Goal: Information Seeking & Learning: Learn about a topic

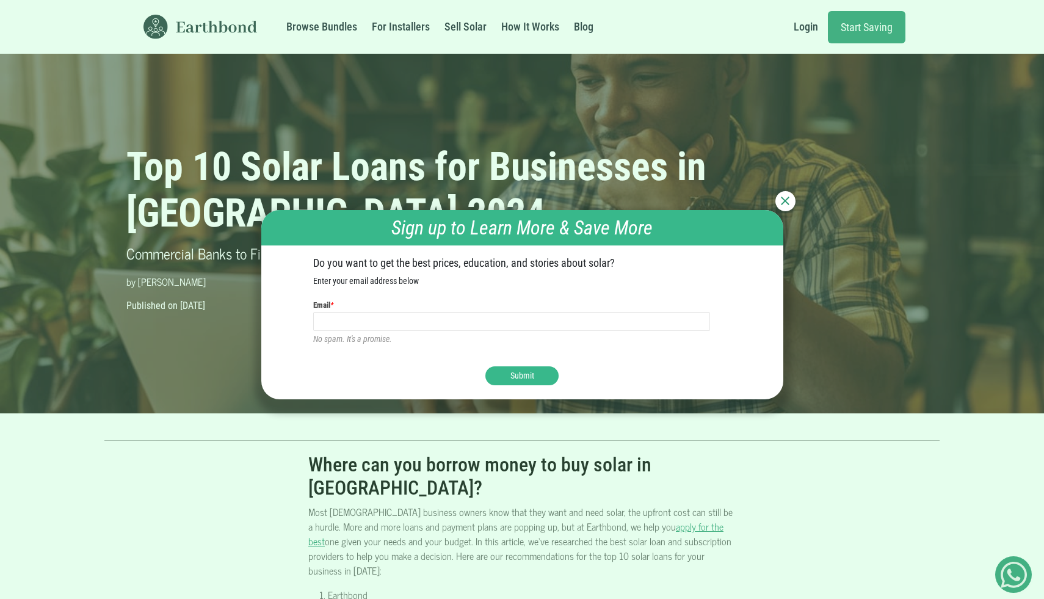
click at [789, 203] on div at bounding box center [785, 201] width 20 height 20
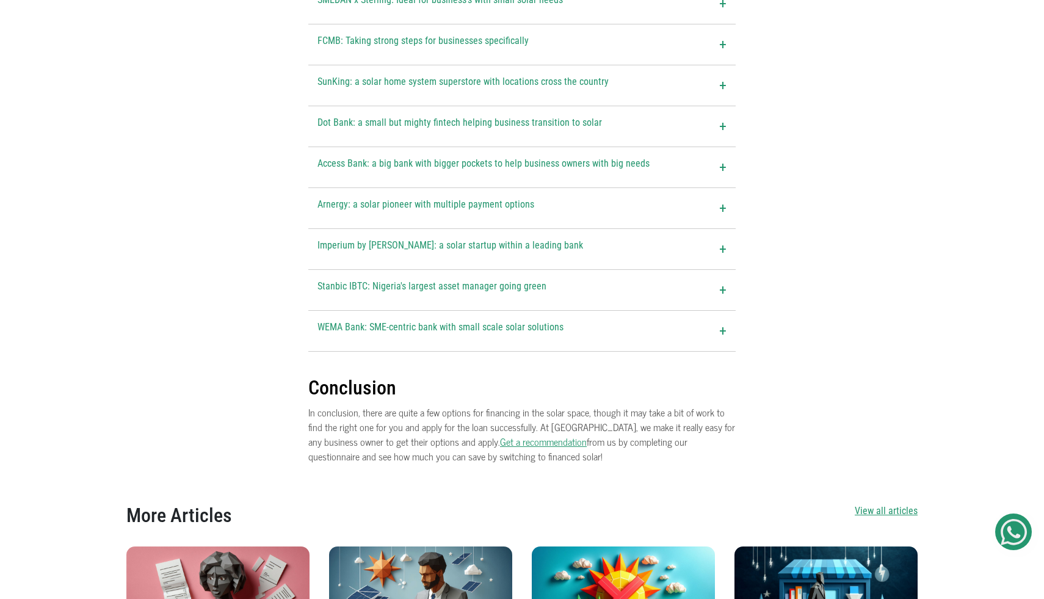
scroll to position [1798, 0]
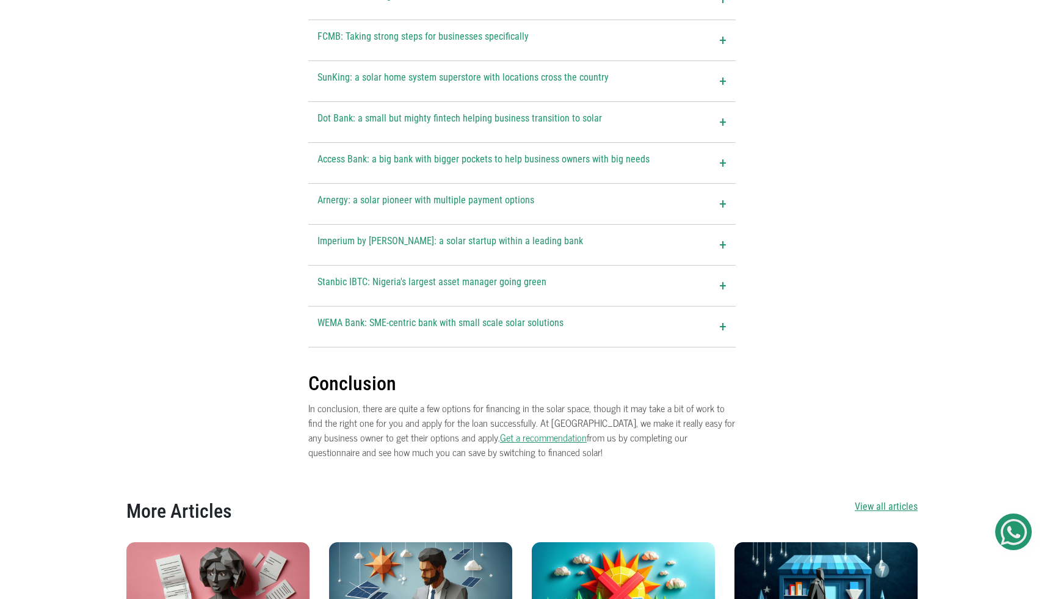
click at [682, 266] on div "Stanbic IBTC: Nigeria's largest asset manager going green +" at bounding box center [521, 286] width 427 height 40
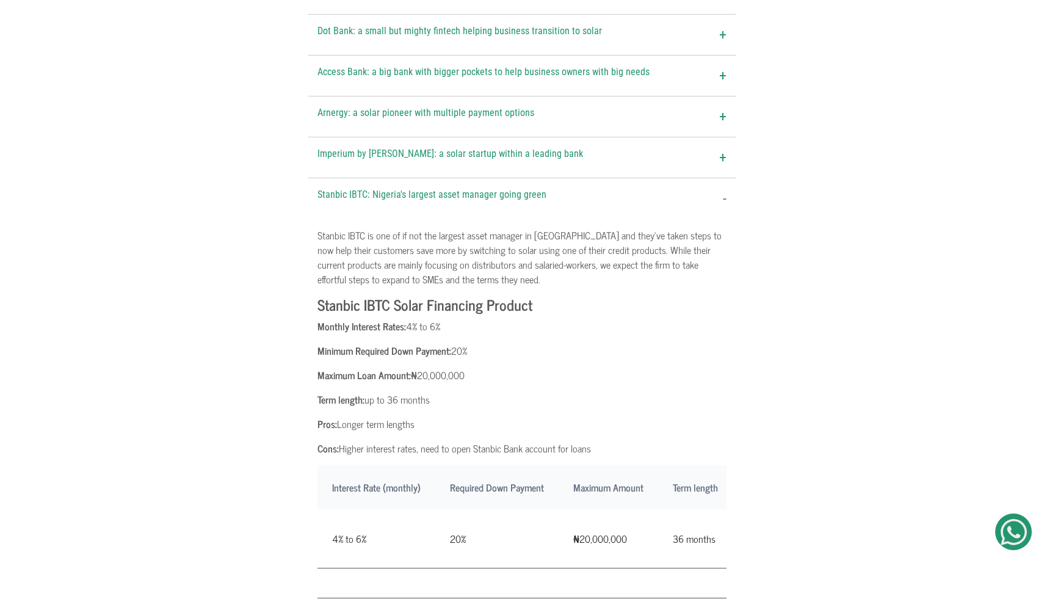
scroll to position [1857, 0]
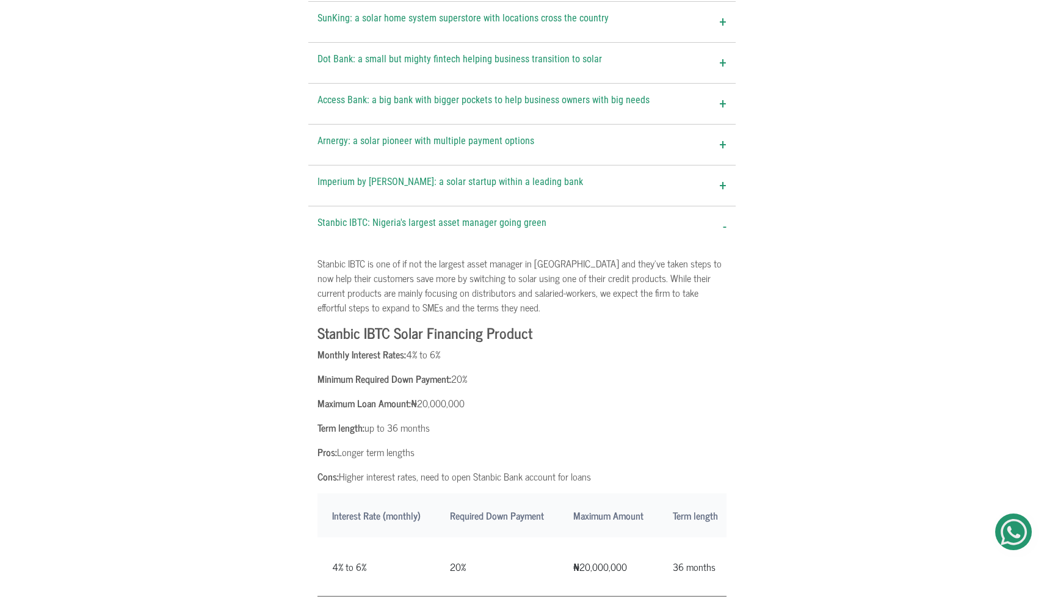
click at [726, 216] on span "-" at bounding box center [725, 227] width 4 height 22
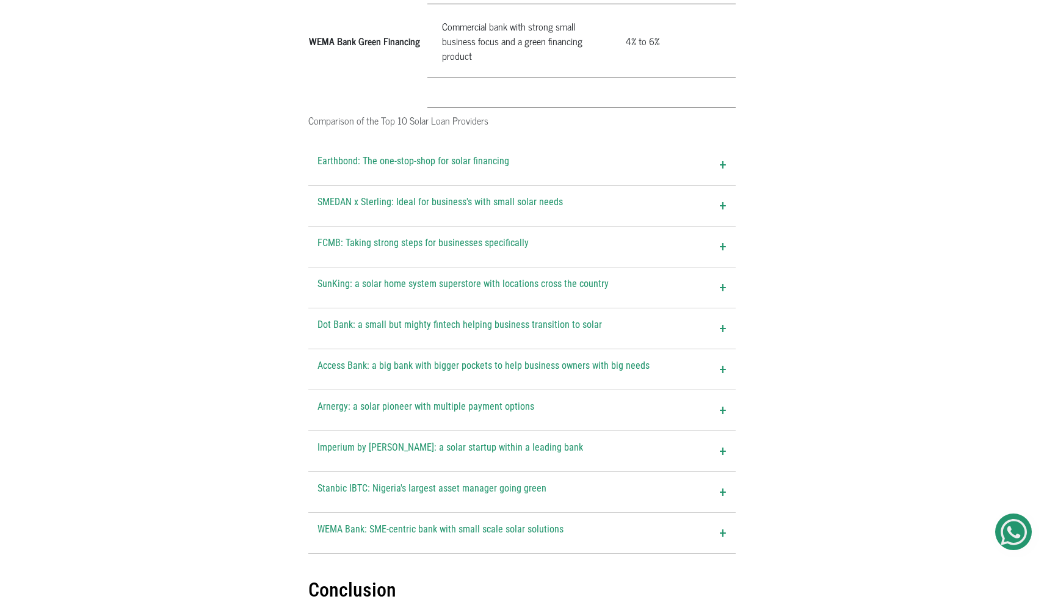
scroll to position [1596, 0]
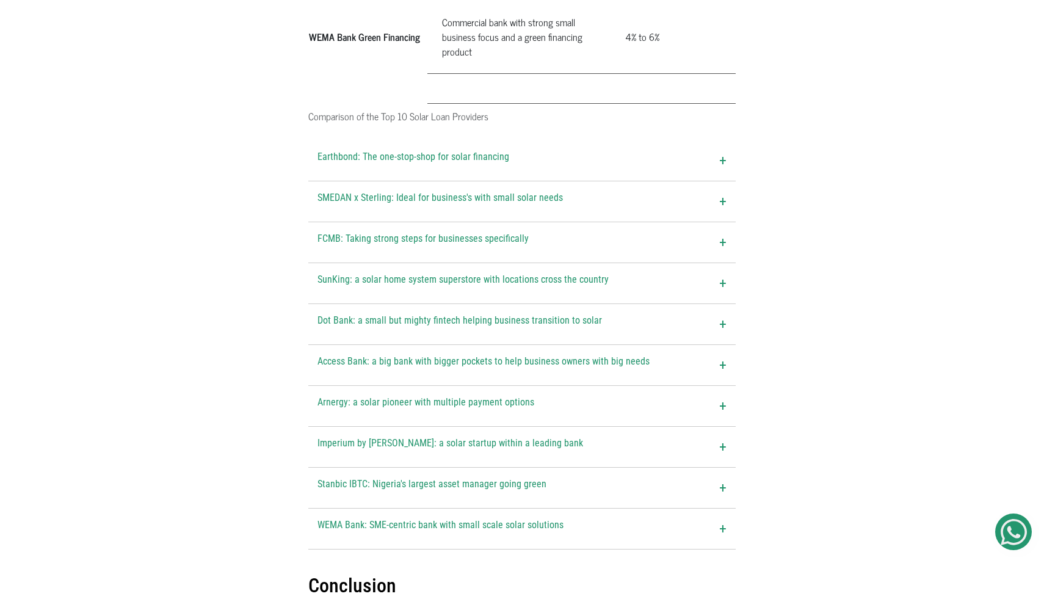
click at [695, 468] on div "Stanbic IBTC: Nigeria's largest asset manager going green +" at bounding box center [521, 488] width 427 height 40
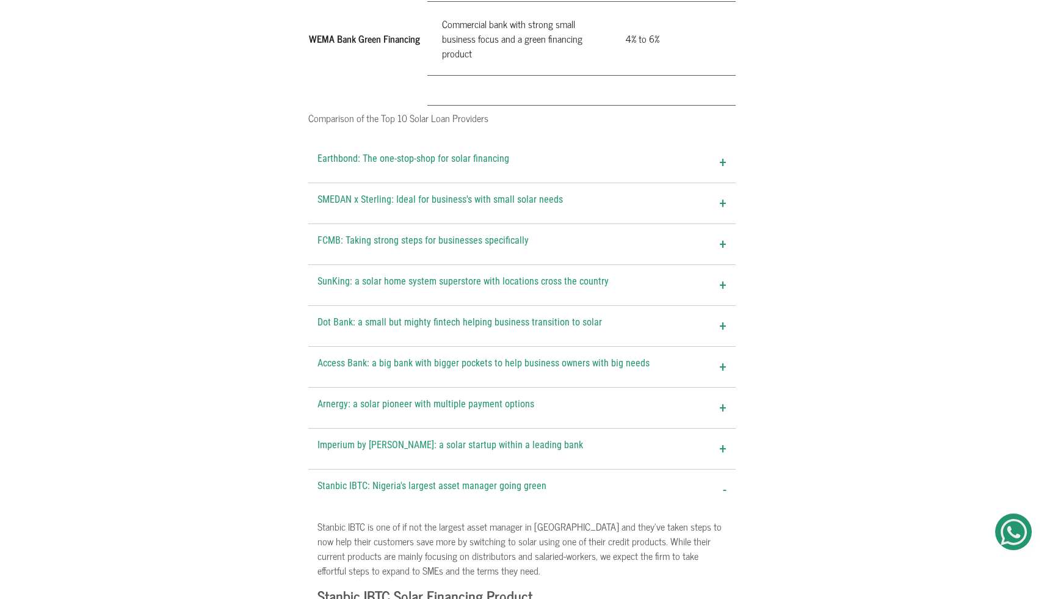
scroll to position [1595, 0]
click at [730, 183] on div "SMEDAN x Sterling: Ideal for business's with small solar needs +" at bounding box center [521, 203] width 427 height 40
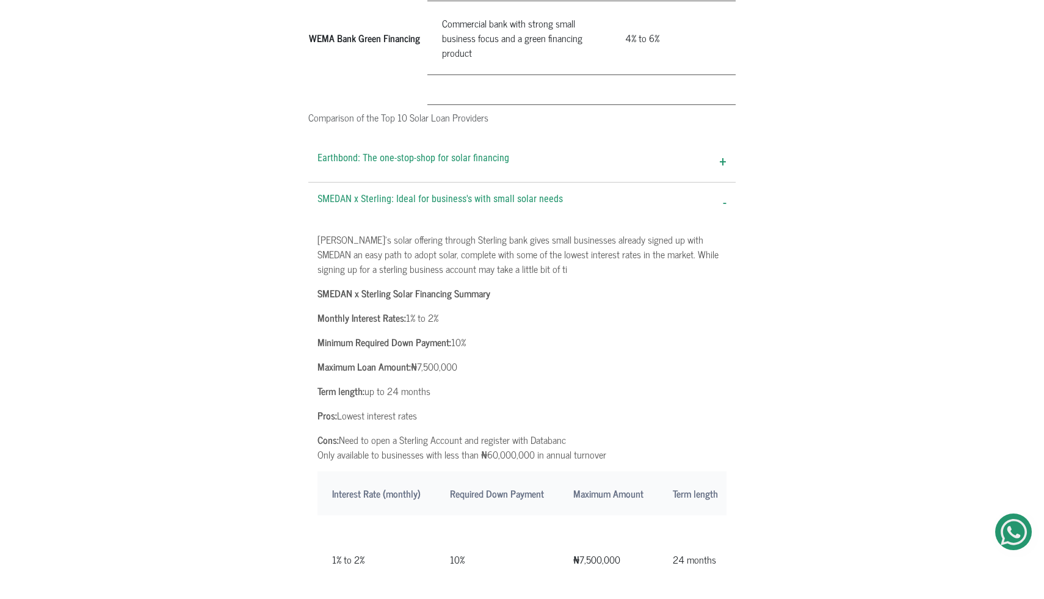
click at [722, 183] on div "SMEDAN x Sterling: Ideal for business's with small solar needs -" at bounding box center [521, 203] width 427 height 40
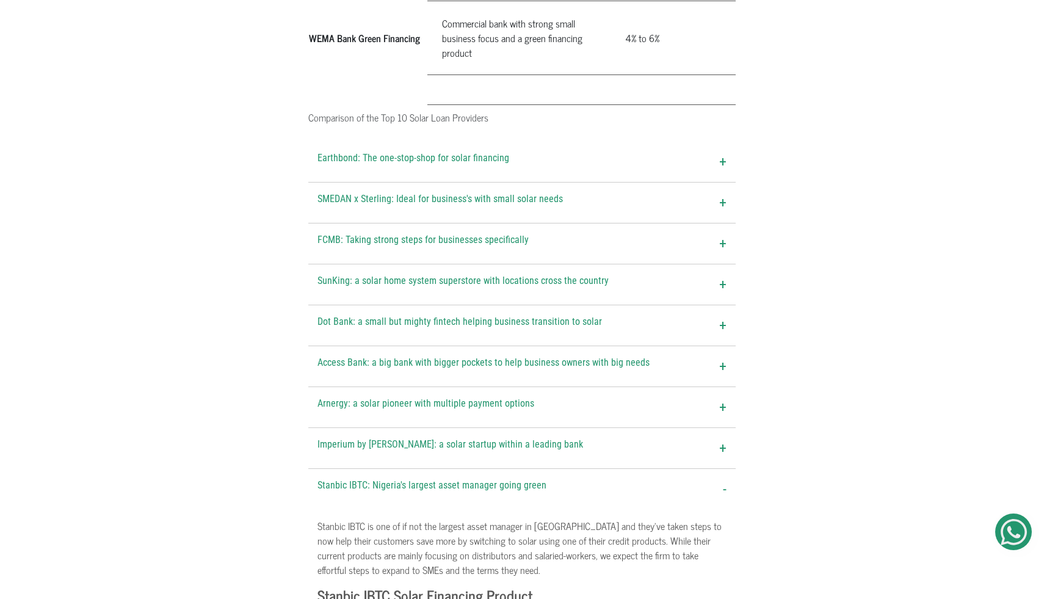
click at [719, 233] on span "+" at bounding box center [722, 244] width 7 height 22
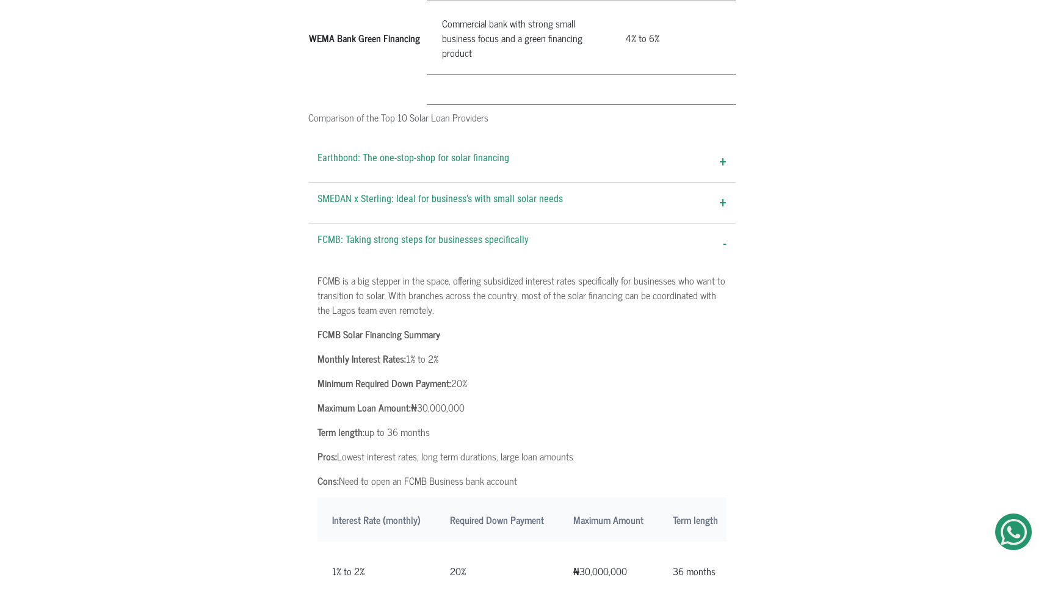
click at [719, 223] on div "FCMB: Taking strong steps for businesses specifically -" at bounding box center [521, 243] width 427 height 40
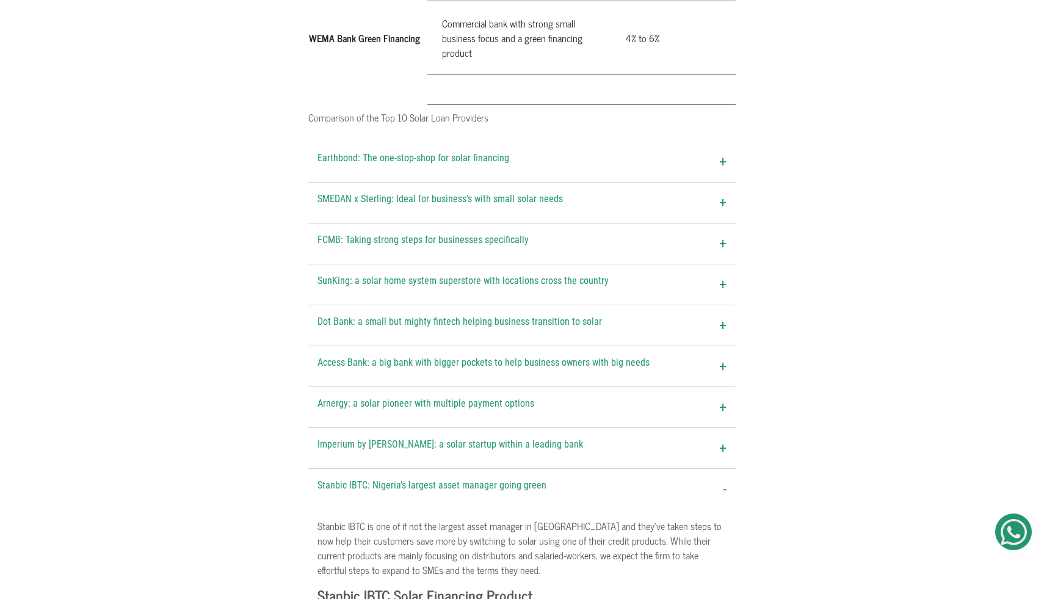
click at [722, 233] on span "+" at bounding box center [722, 244] width 7 height 22
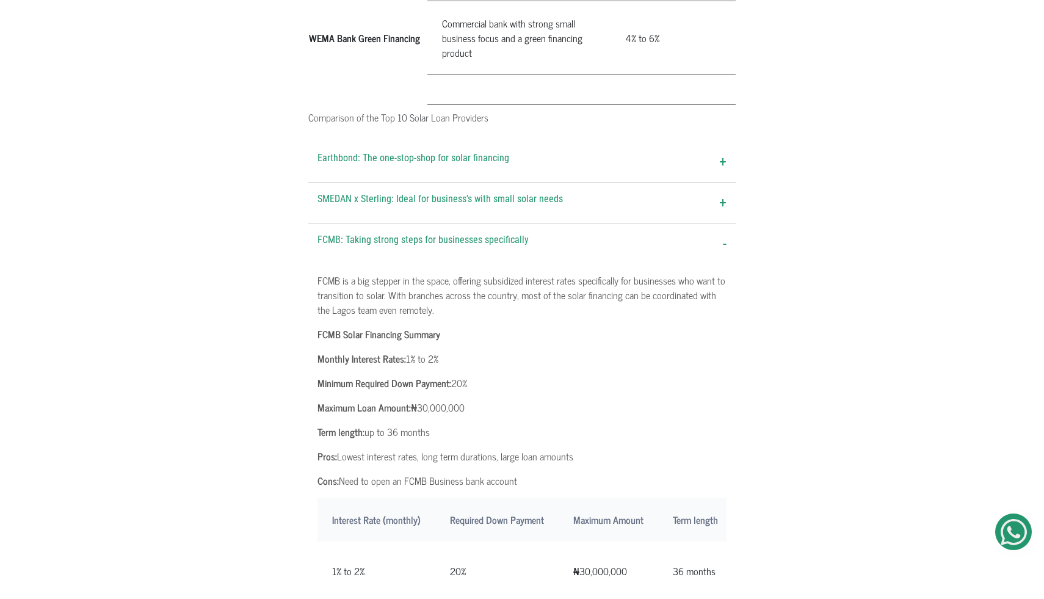
click at [723, 233] on span "-" at bounding box center [725, 244] width 4 height 22
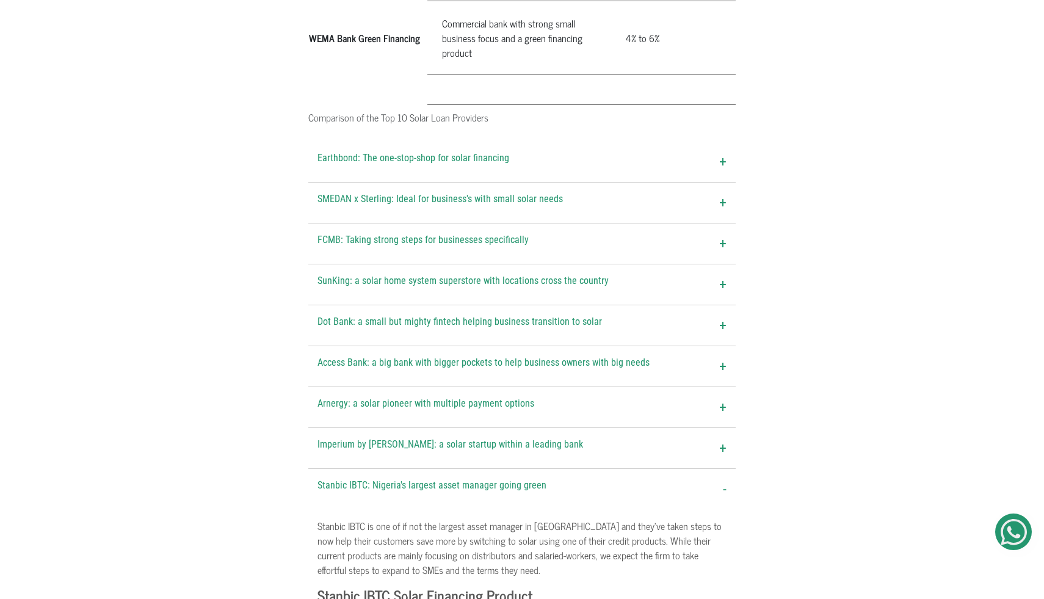
click at [722, 437] on span "+" at bounding box center [722, 448] width 7 height 22
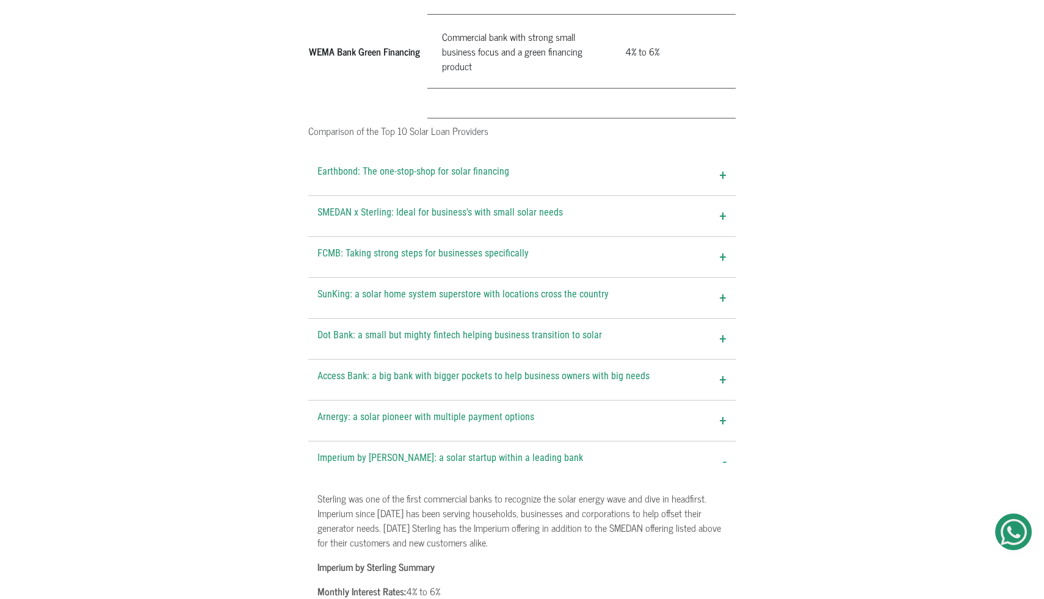
scroll to position [1580, 0]
click at [714, 198] on div "SMEDAN x Sterling: Ideal for business's with small solar needs +" at bounding box center [521, 218] width 427 height 40
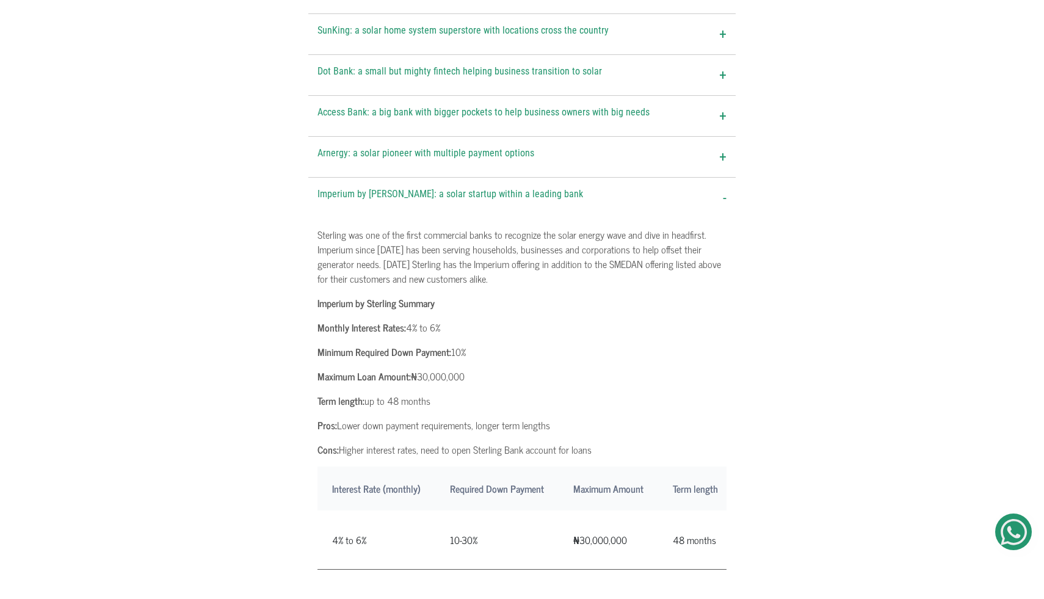
scroll to position [2282, 0]
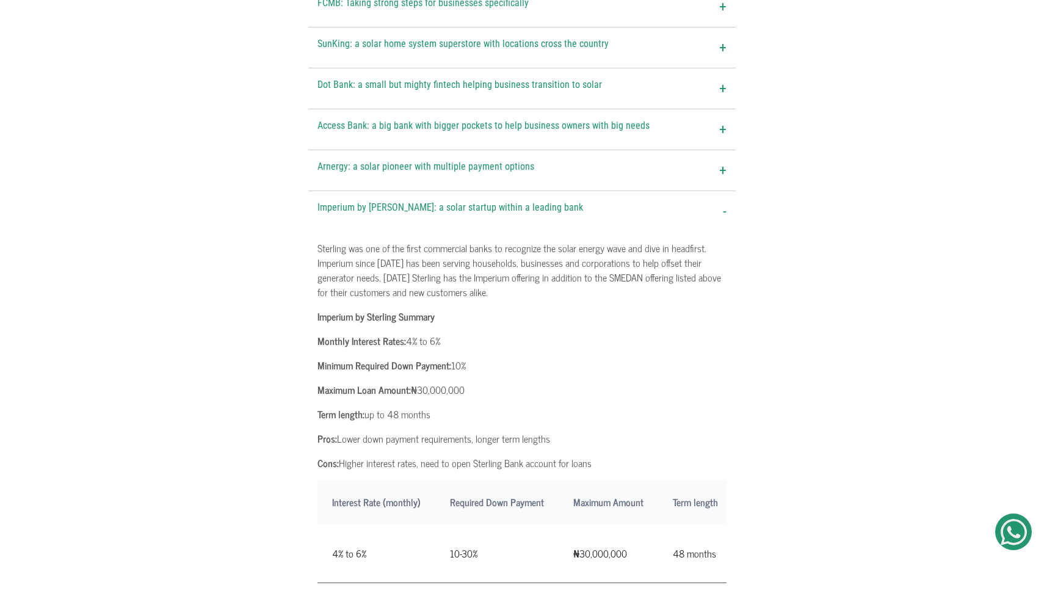
click at [722, 191] on div "Imperium by [PERSON_NAME]: a solar startup within a leading bank -" at bounding box center [521, 211] width 427 height 40
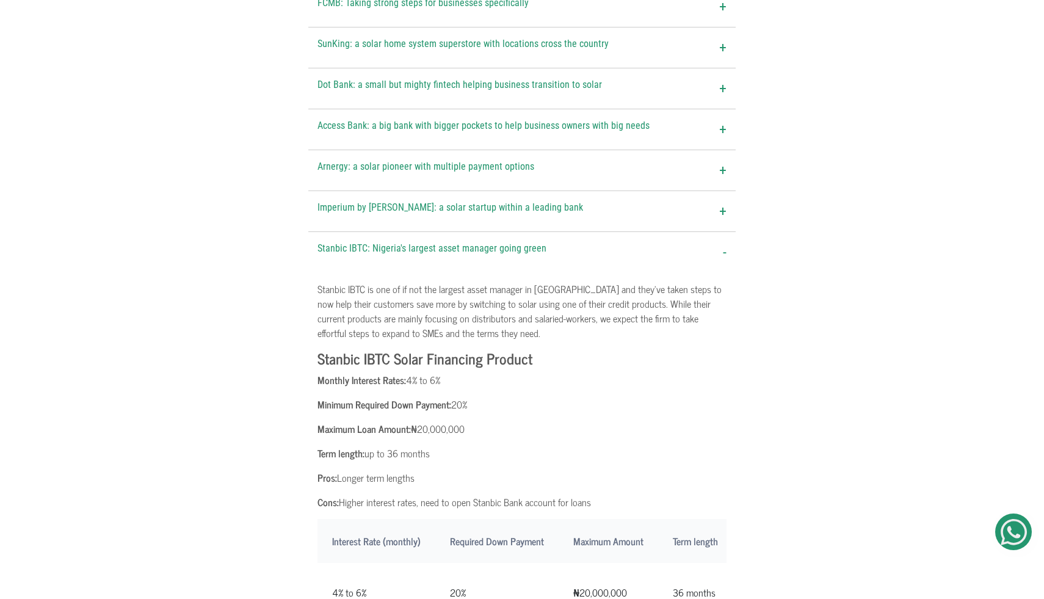
click at [725, 200] on span "+" at bounding box center [722, 211] width 7 height 22
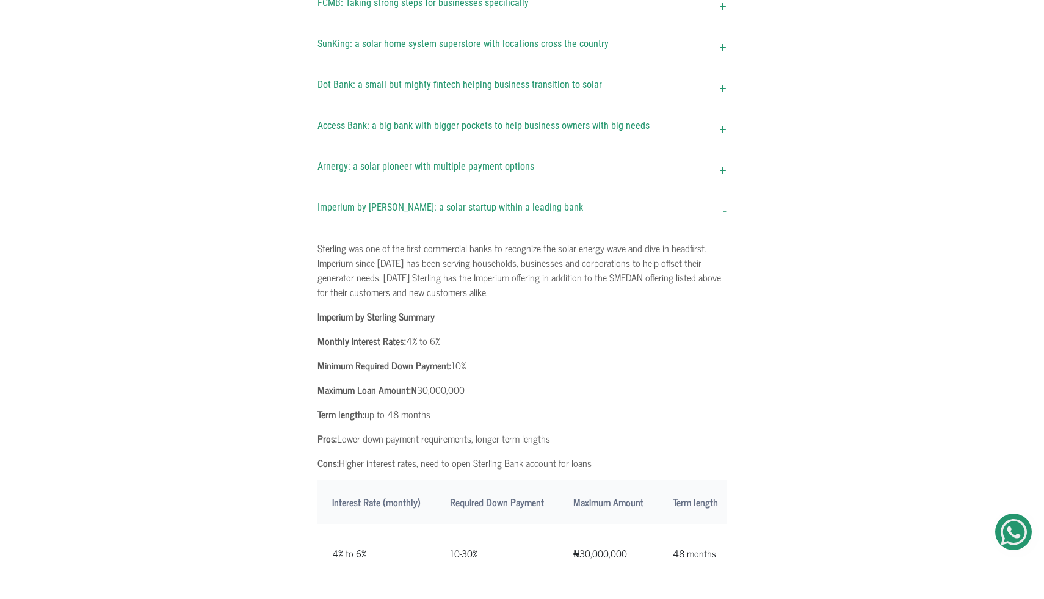
click at [725, 200] on span "-" at bounding box center [725, 211] width 4 height 22
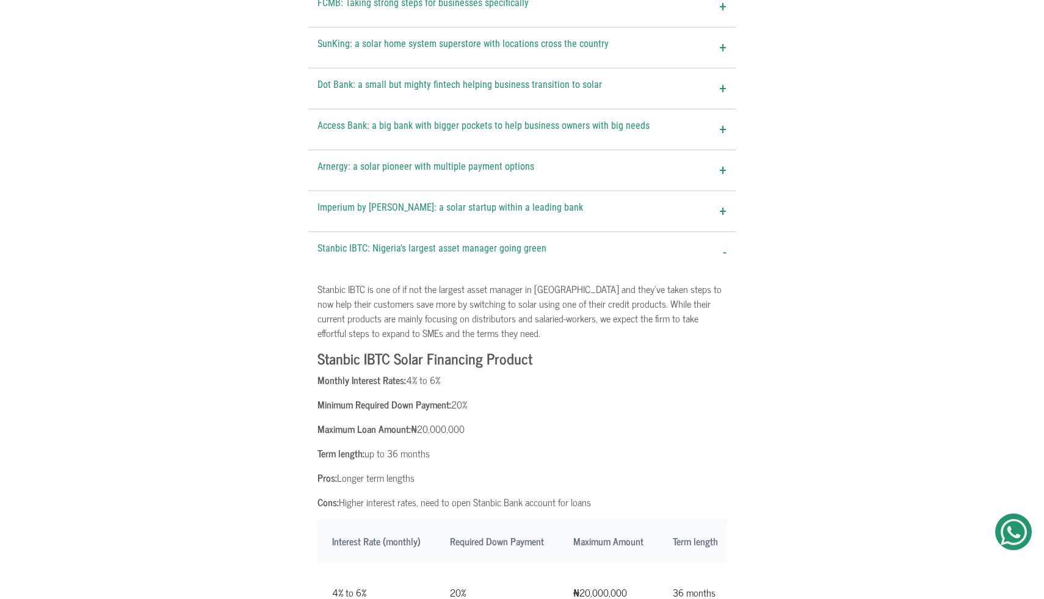
click at [725, 241] on span "-" at bounding box center [725, 252] width 4 height 22
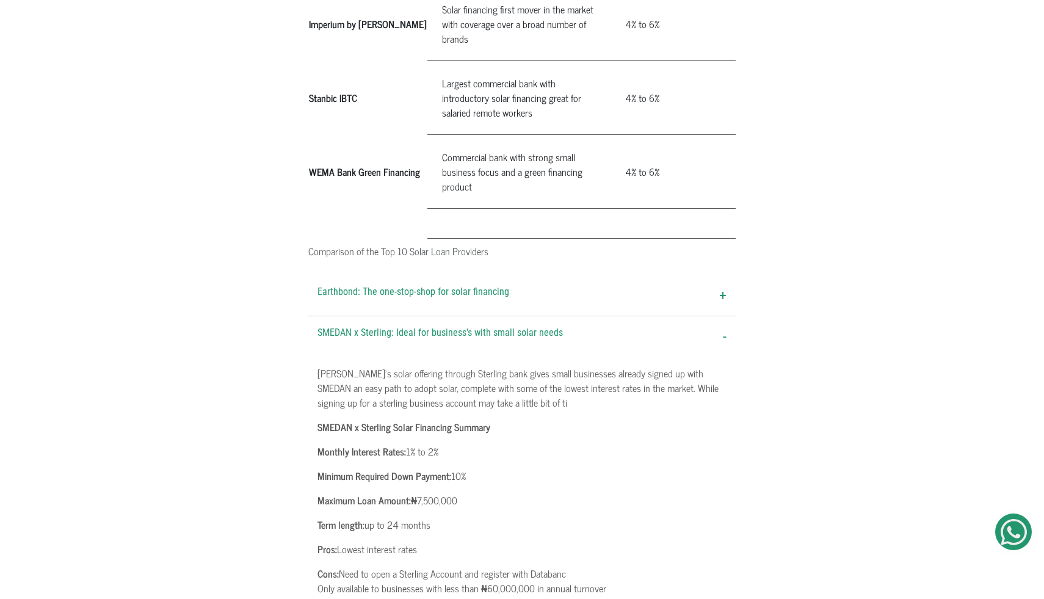
scroll to position [1489, 0]
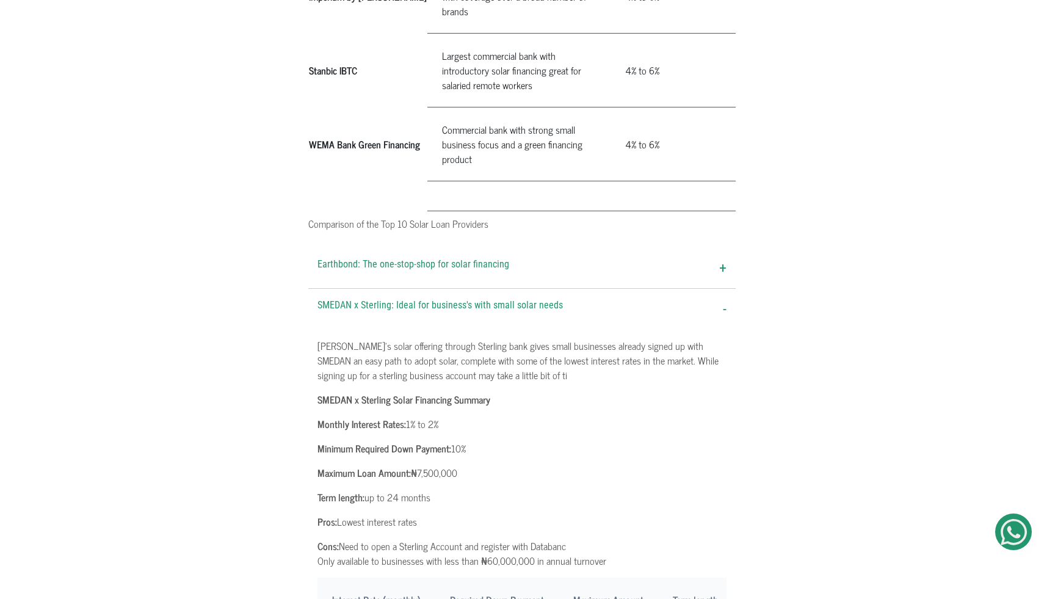
click at [726, 298] on span "-" at bounding box center [725, 309] width 4 height 22
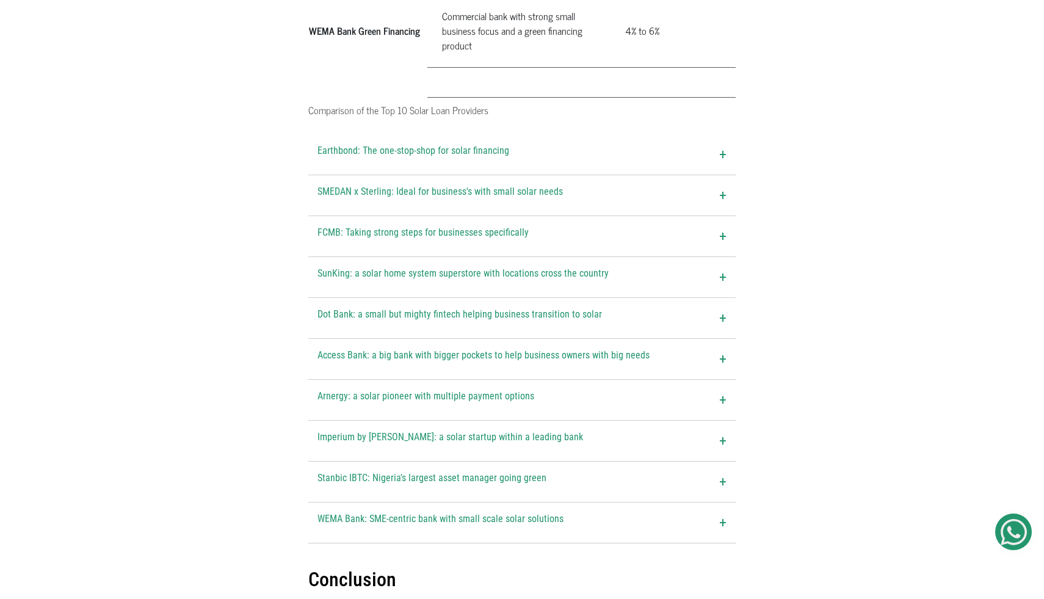
scroll to position [1613, 0]
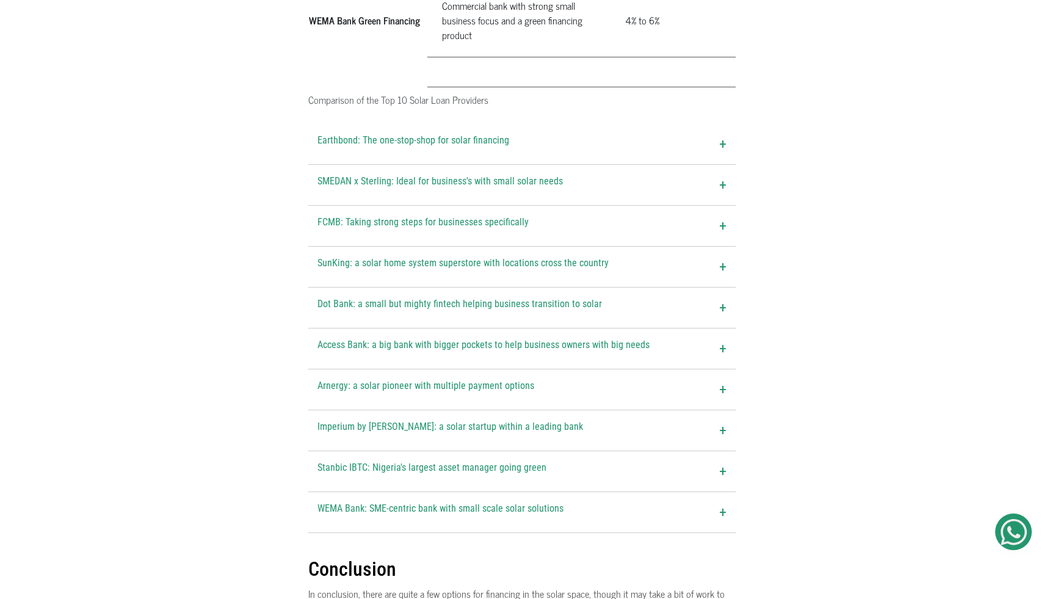
click at [711, 288] on div "Dot Bank: a small but mighty fintech helping business transition to solar +" at bounding box center [521, 308] width 427 height 40
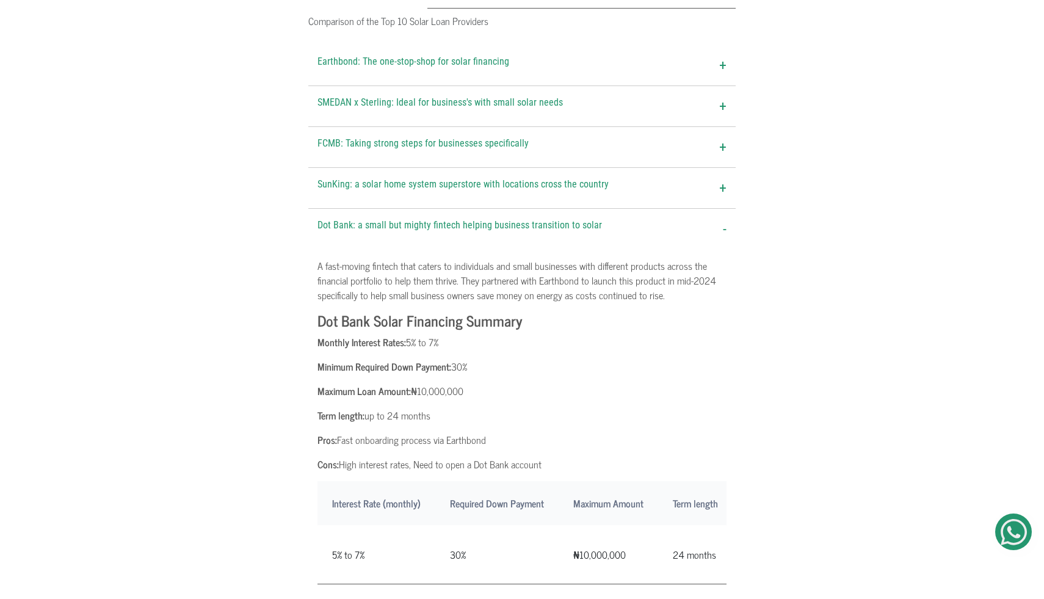
scroll to position [1699, 0]
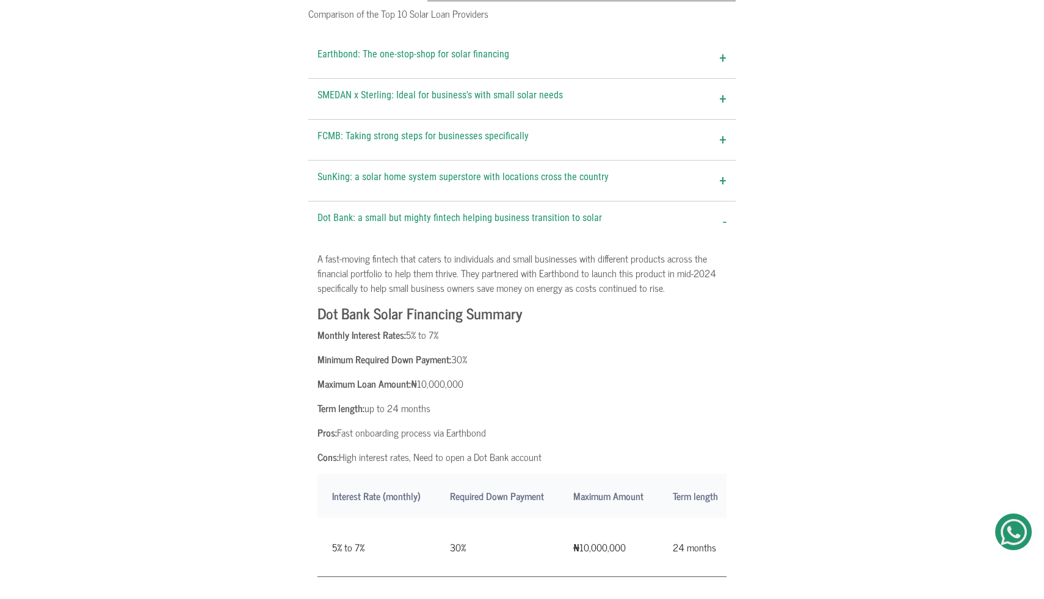
click at [714, 201] on div "Dot Bank: a small but mighty fintech helping business transition to solar -" at bounding box center [521, 221] width 427 height 40
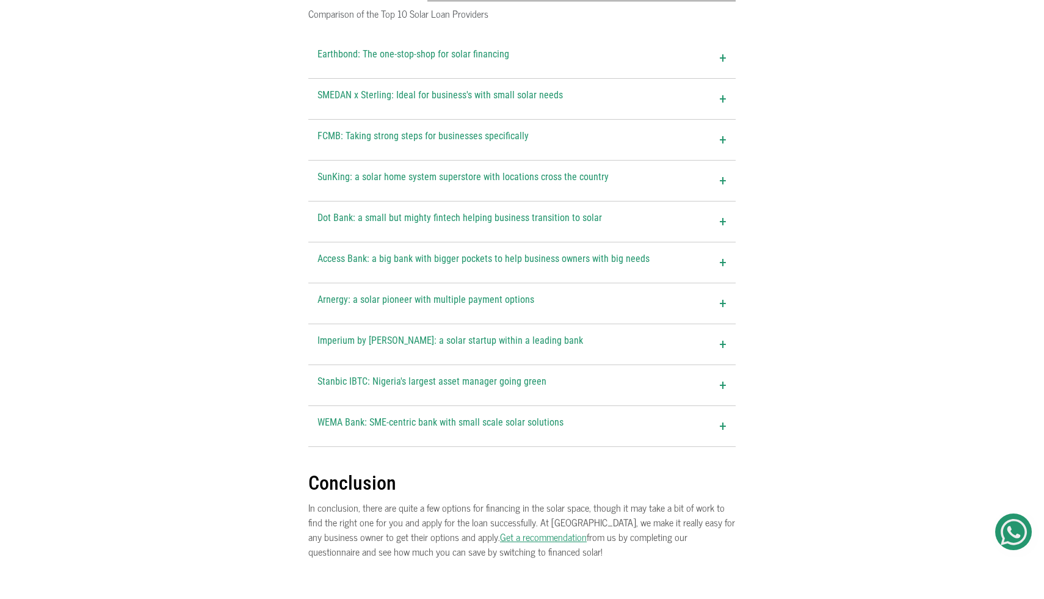
click at [701, 365] on div "Stanbic IBTC: Nigeria's largest asset manager going green +" at bounding box center [521, 385] width 427 height 40
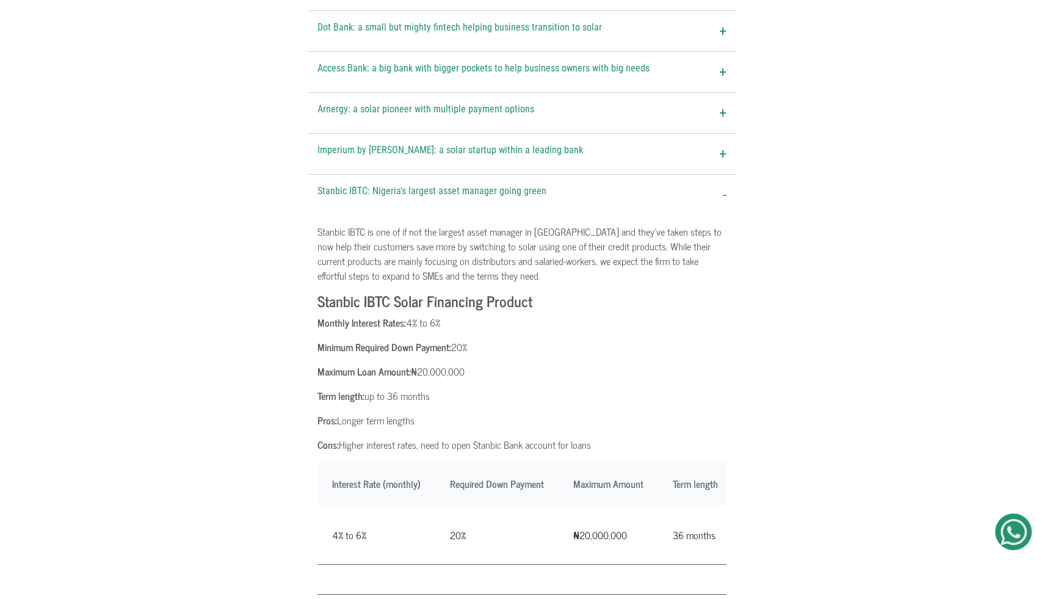
scroll to position [1895, 0]
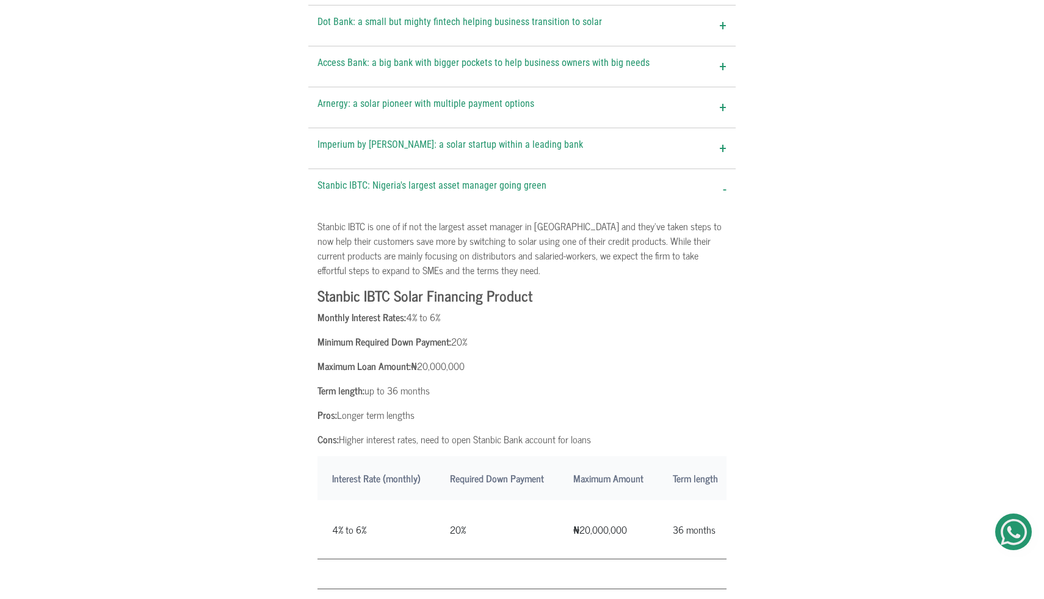
drag, startPoint x: 415, startPoint y: 201, endPoint x: 506, endPoint y: 206, distance: 91.1
click at [506, 219] on p "Stanbic IBTC is one of if not the largest asset manager in [GEOGRAPHIC_DATA] an…" at bounding box center [522, 248] width 409 height 59
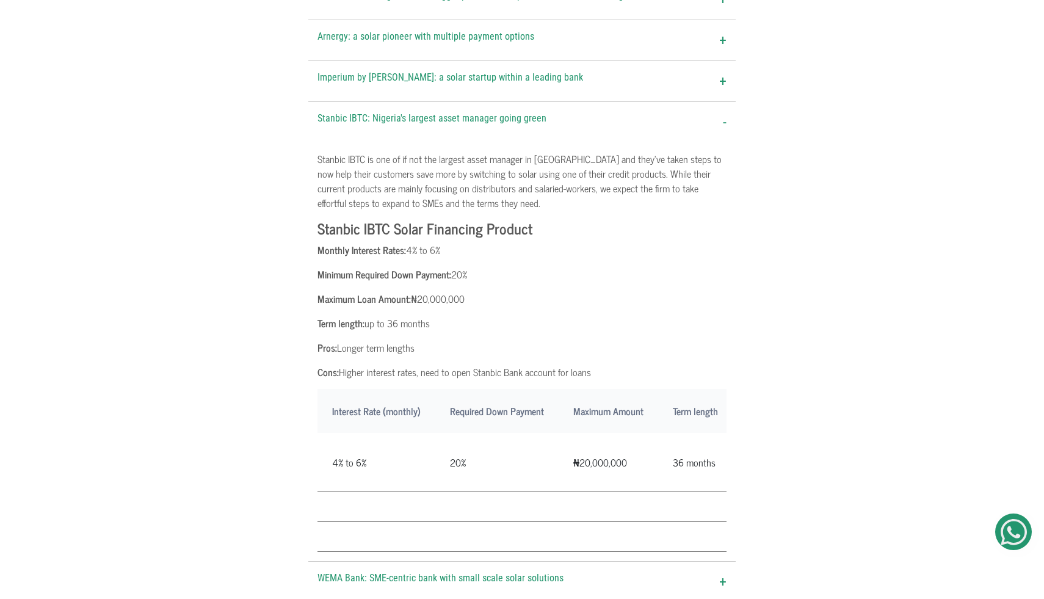
scroll to position [1947, 0]
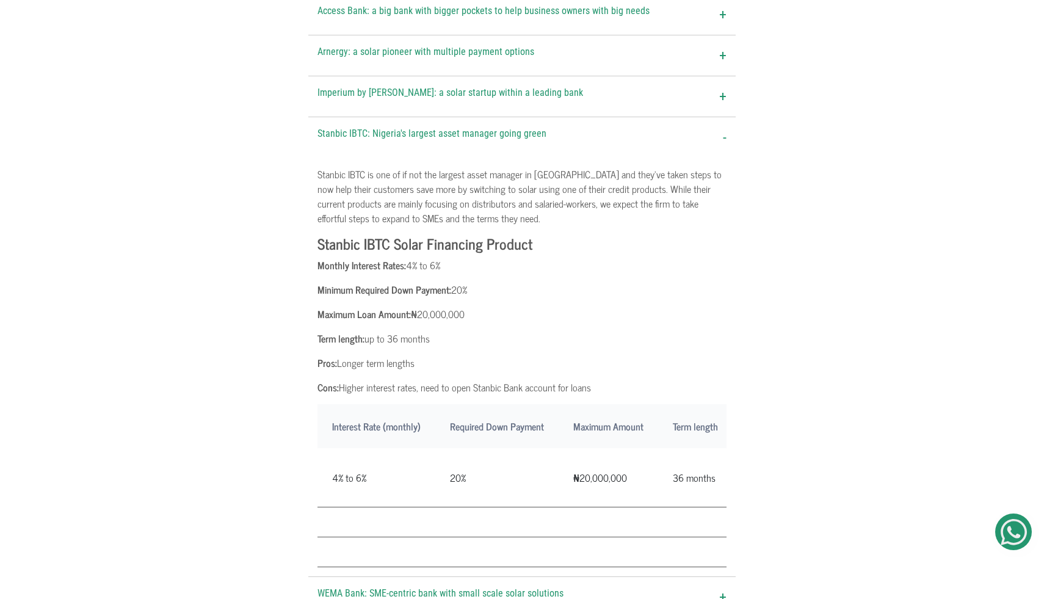
click at [724, 126] on span "-" at bounding box center [725, 137] width 4 height 22
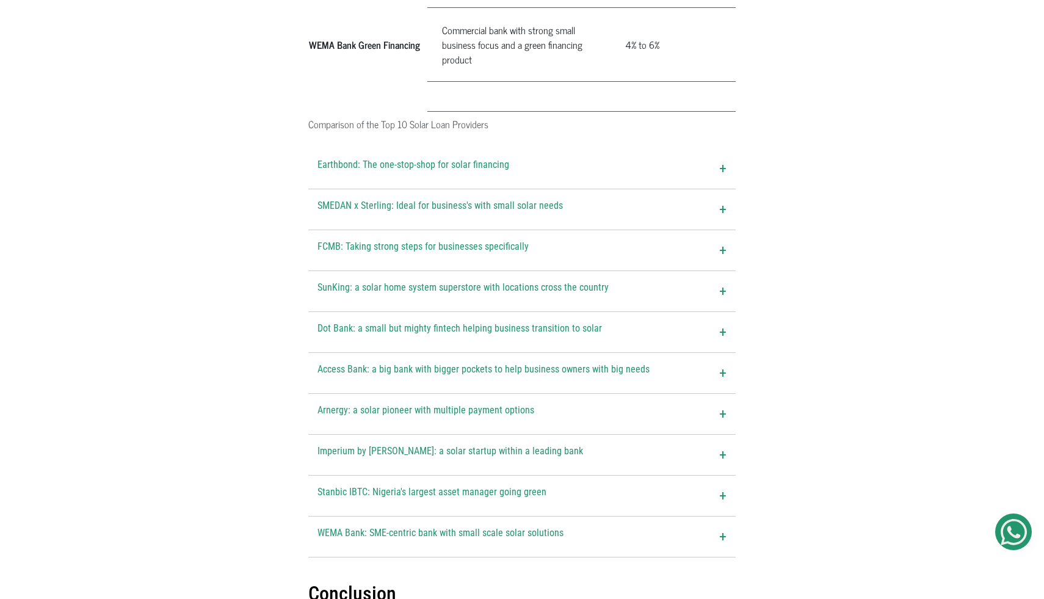
scroll to position [1570, 0]
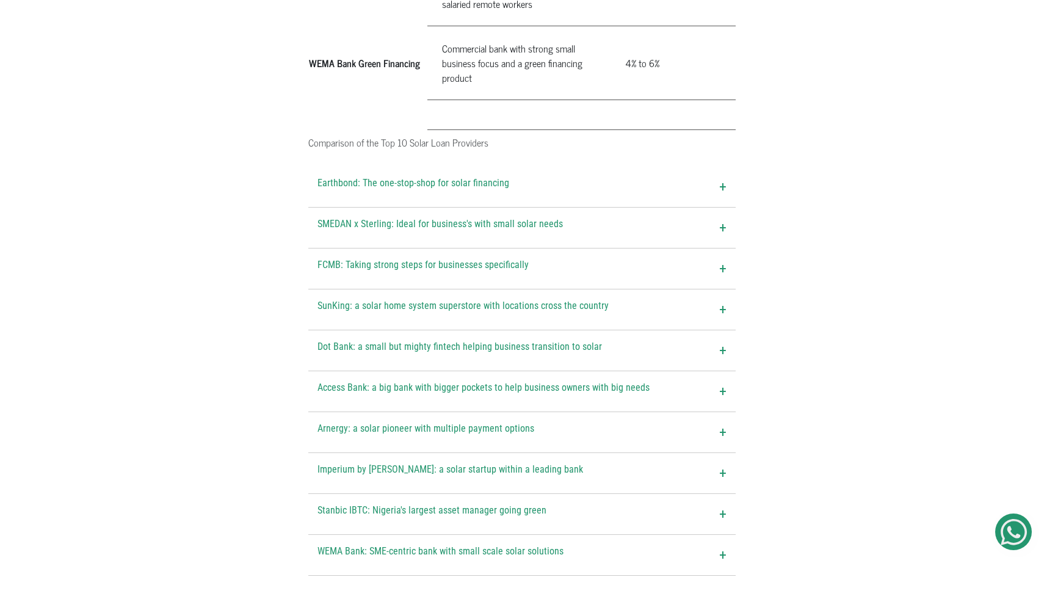
click at [727, 412] on div "Arnergy: a solar pioneer with multiple payment options +" at bounding box center [521, 432] width 427 height 40
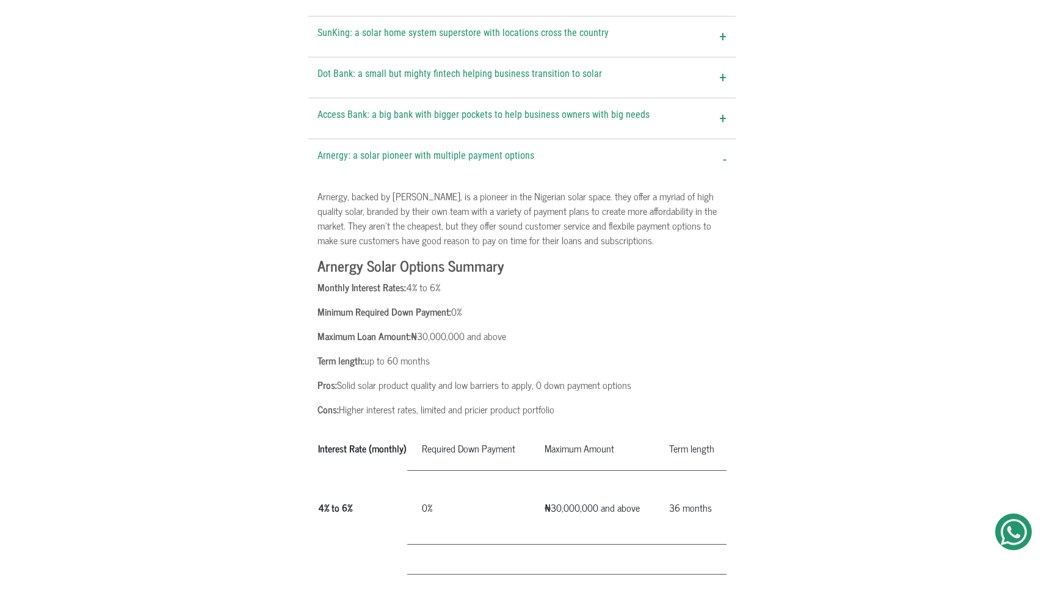
scroll to position [1845, 0]
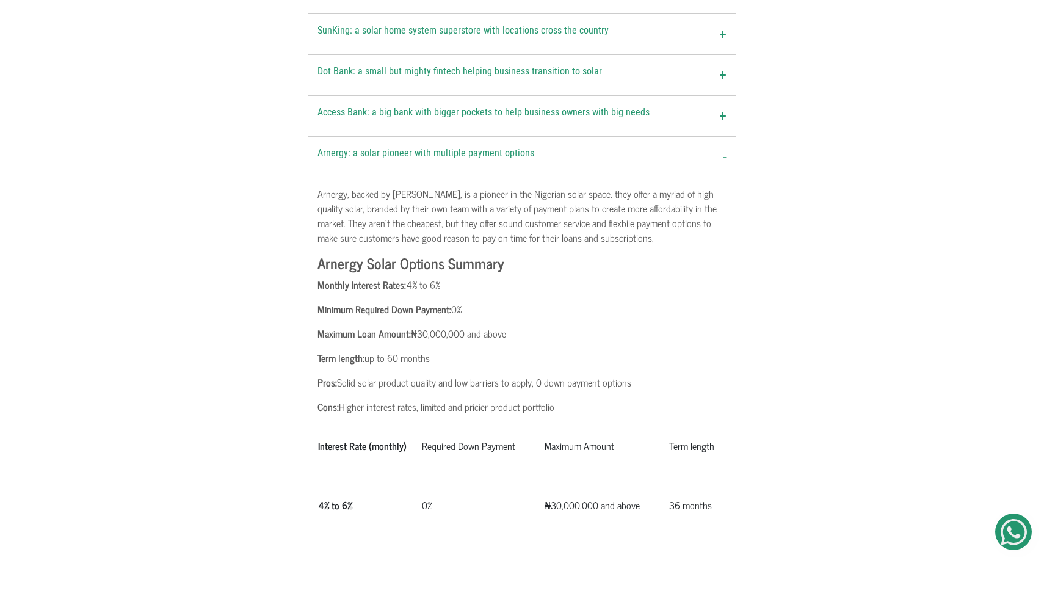
click at [715, 137] on div "Arnergy: a solar pioneer with multiple payment options -" at bounding box center [521, 157] width 427 height 40
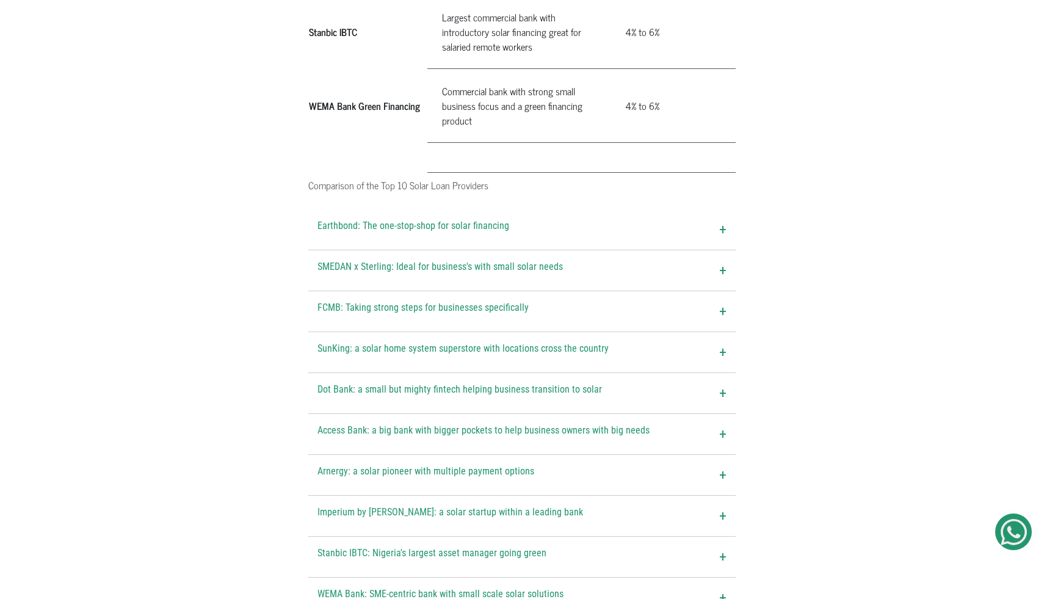
scroll to position [1530, 0]
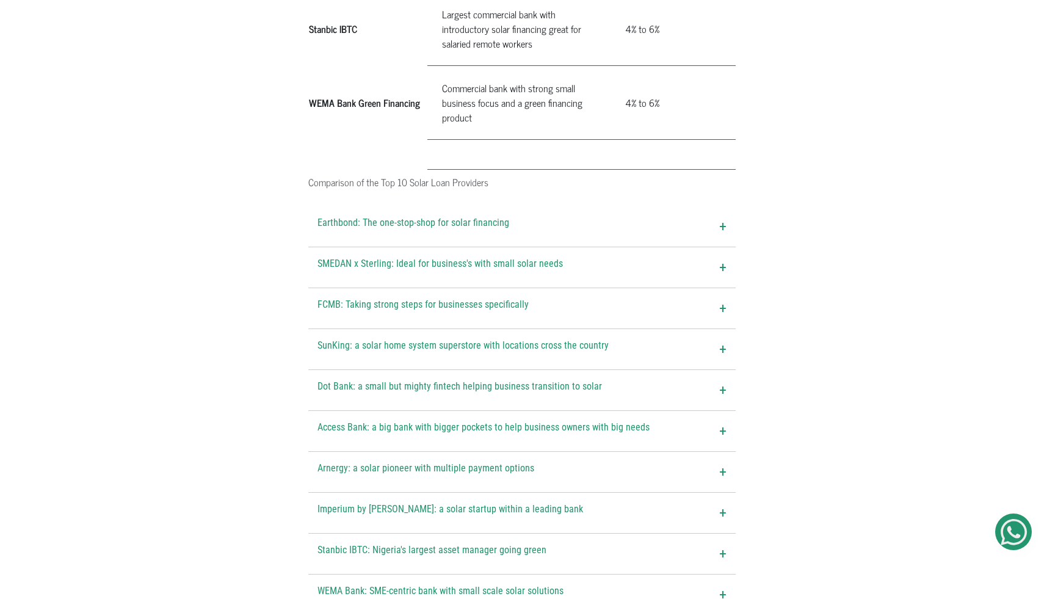
click at [702, 206] on div "Earthbond: The one-stop-shop for solar financing +" at bounding box center [521, 226] width 427 height 40
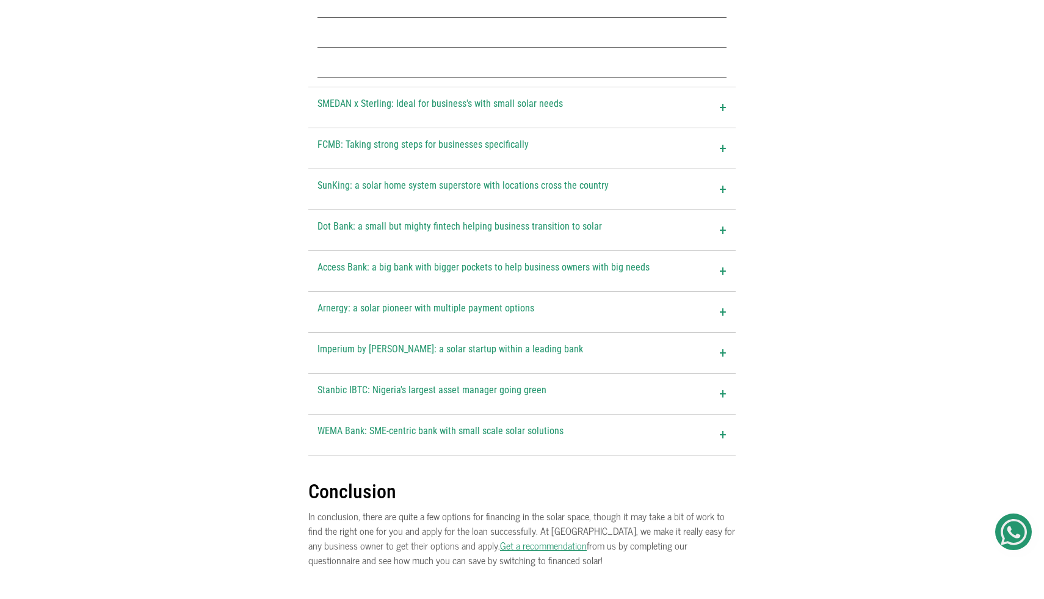
scroll to position [2143, 0]
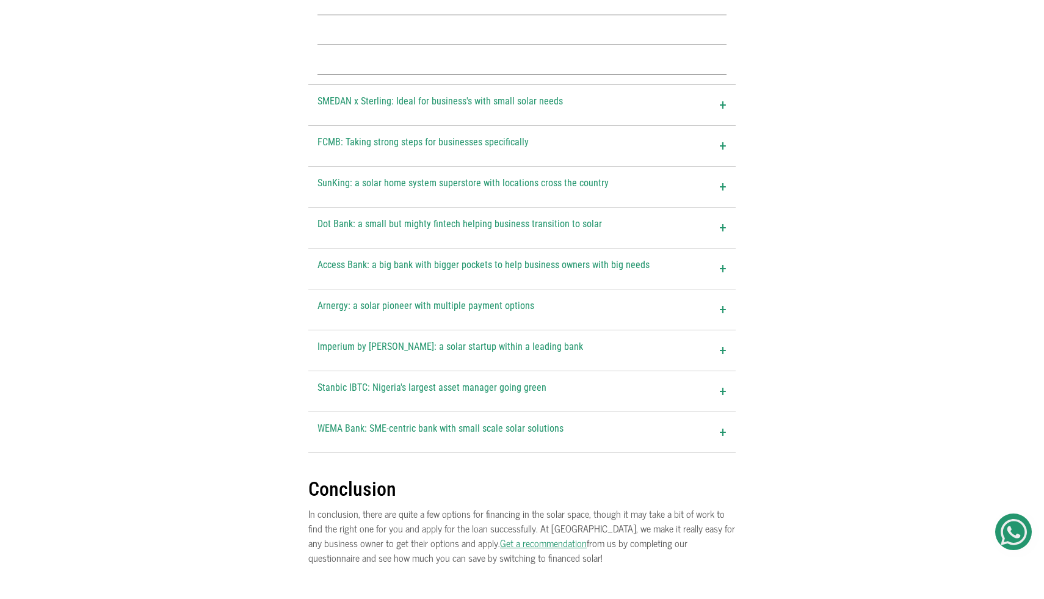
click at [720, 299] on span "+" at bounding box center [722, 310] width 7 height 22
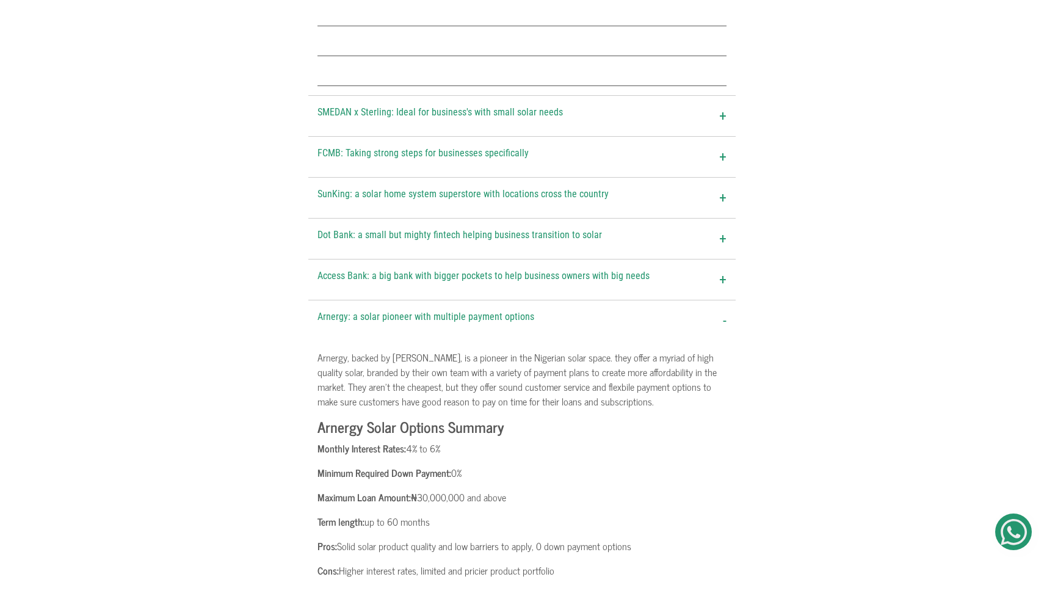
scroll to position [2121, 0]
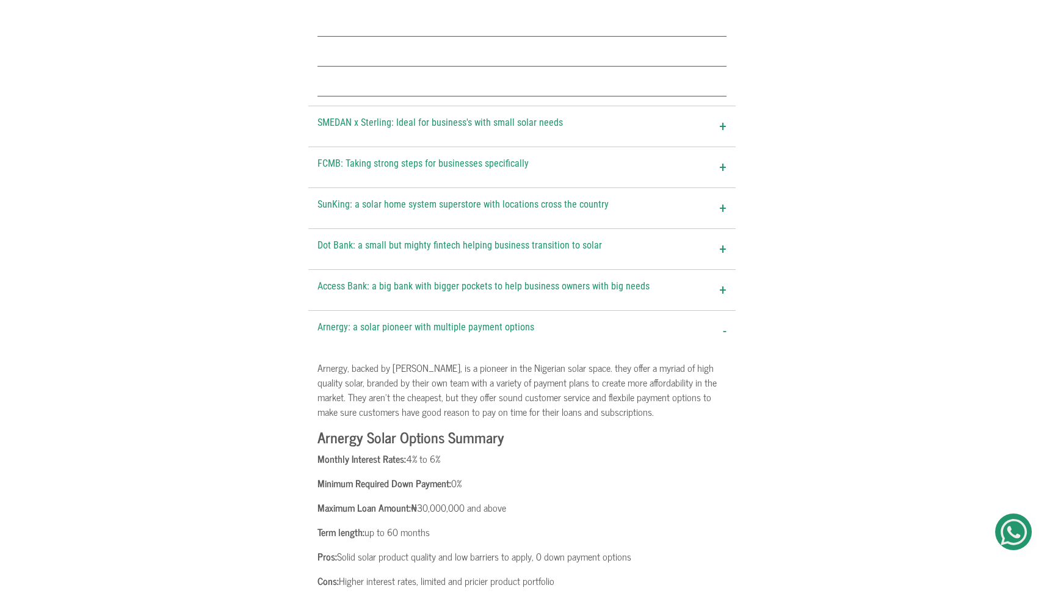
click at [720, 311] on div "Arnergy: a solar pioneer with multiple payment options -" at bounding box center [521, 331] width 427 height 40
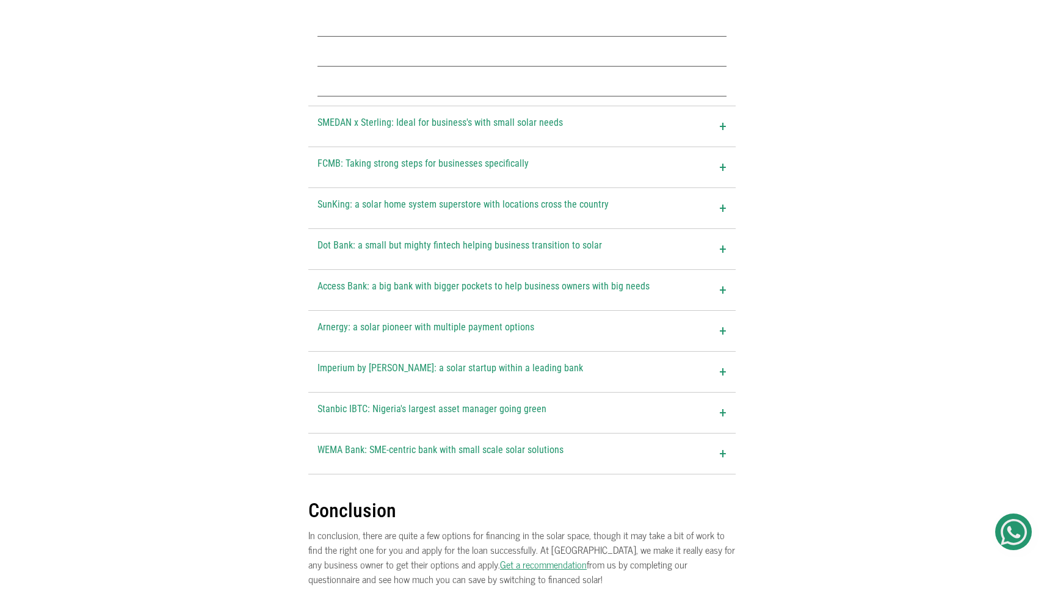
click at [719, 188] on div "SunKing: a solar home system superstore with locations cross the country +" at bounding box center [521, 208] width 427 height 40
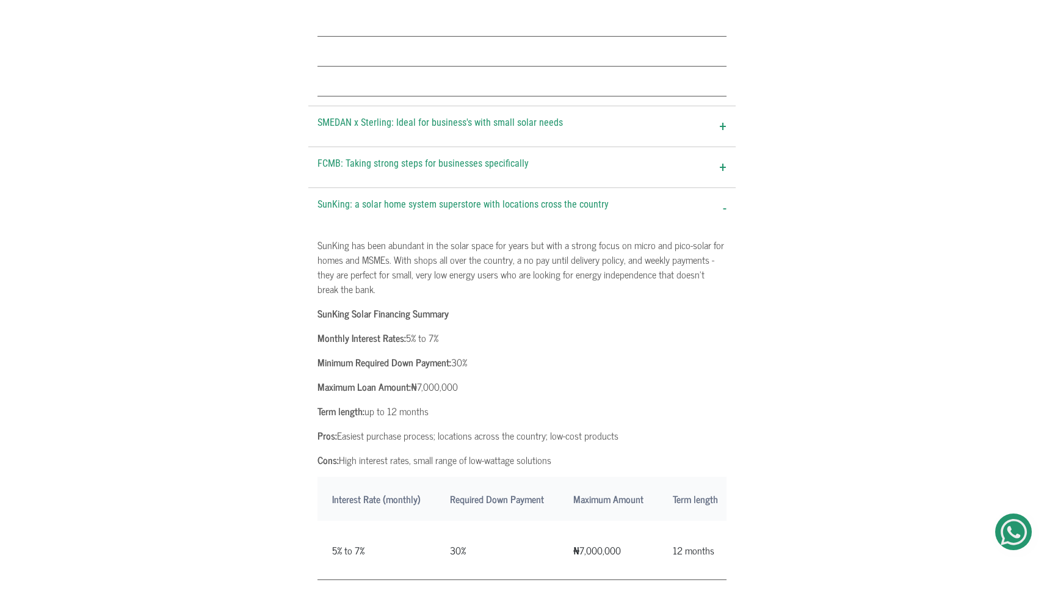
click at [723, 197] on span "-" at bounding box center [725, 208] width 4 height 22
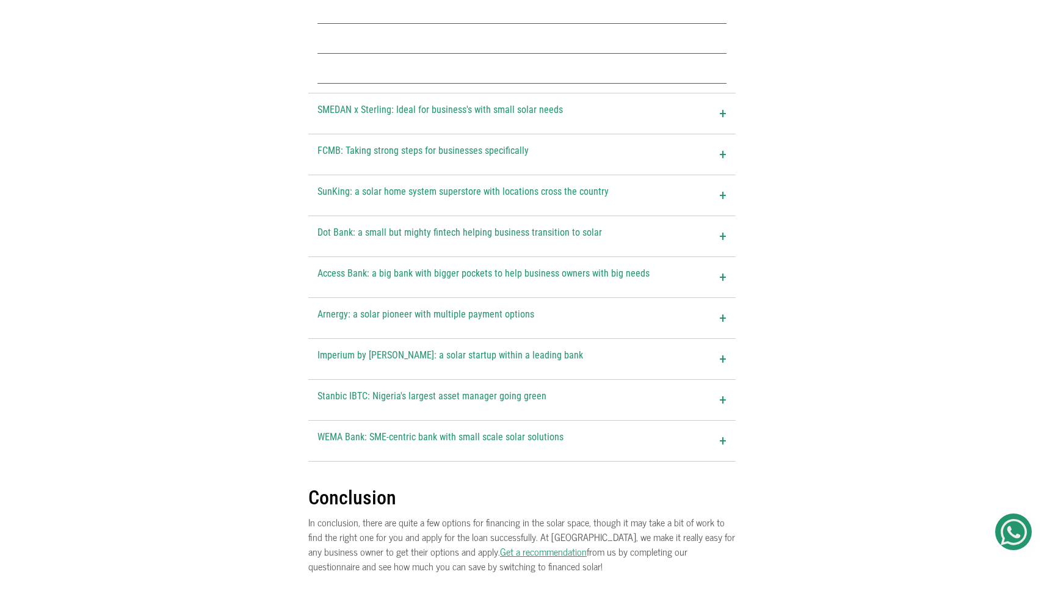
scroll to position [2136, 0]
click at [517, 305] on span "Arnergy: a solar pioneer with multiple payment options" at bounding box center [426, 316] width 217 height 22
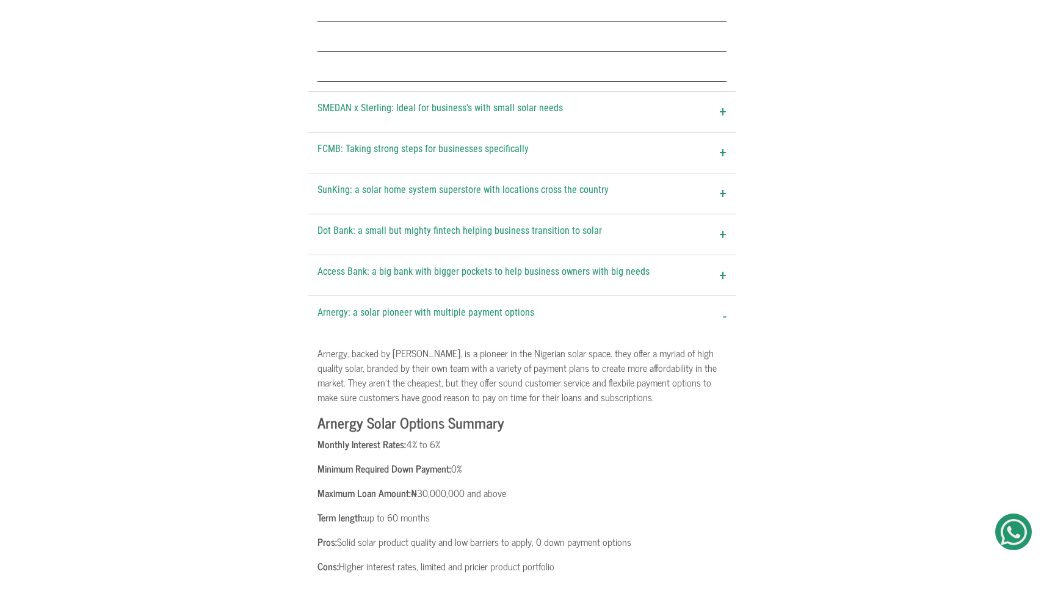
click at [724, 183] on span "+" at bounding box center [722, 194] width 7 height 22
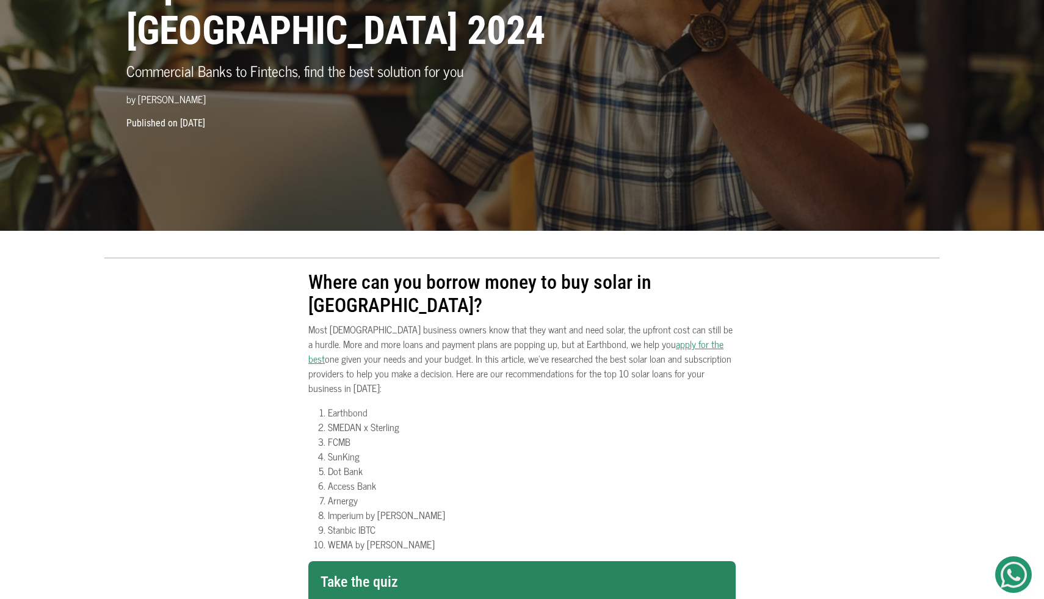
scroll to position [183, 0]
